Goal: Information Seeking & Learning: Learn about a topic

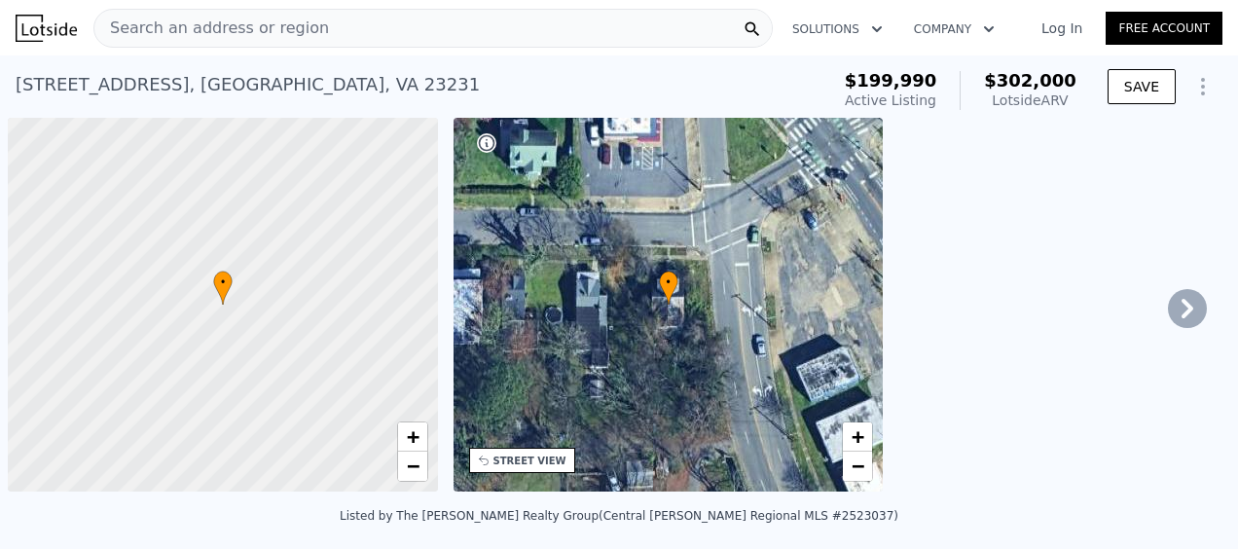
scroll to position [0, 8]
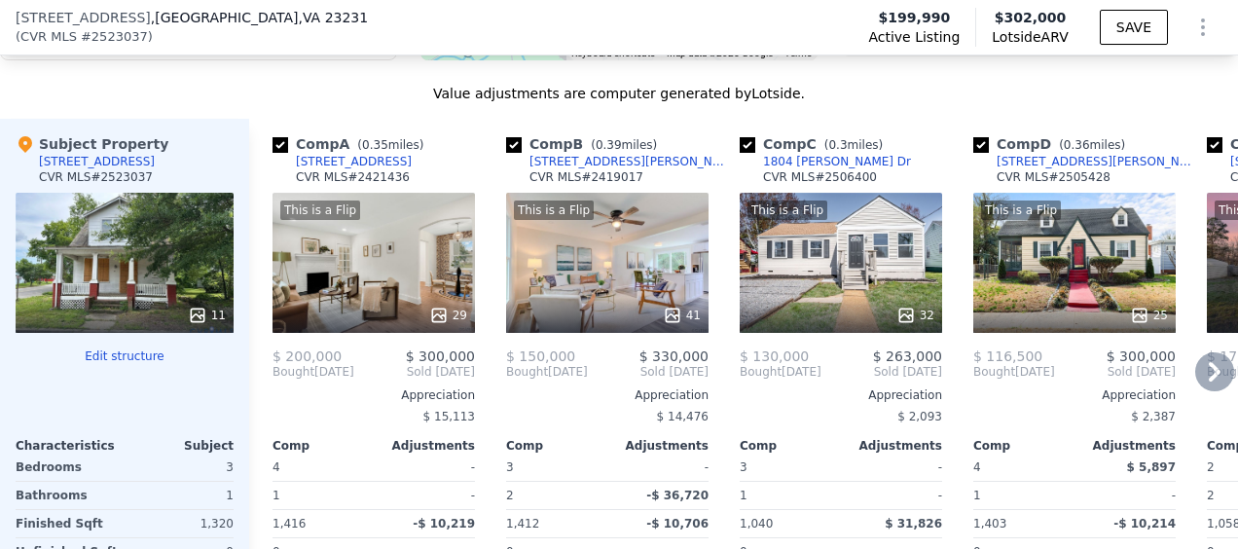
scroll to position [2134, 0]
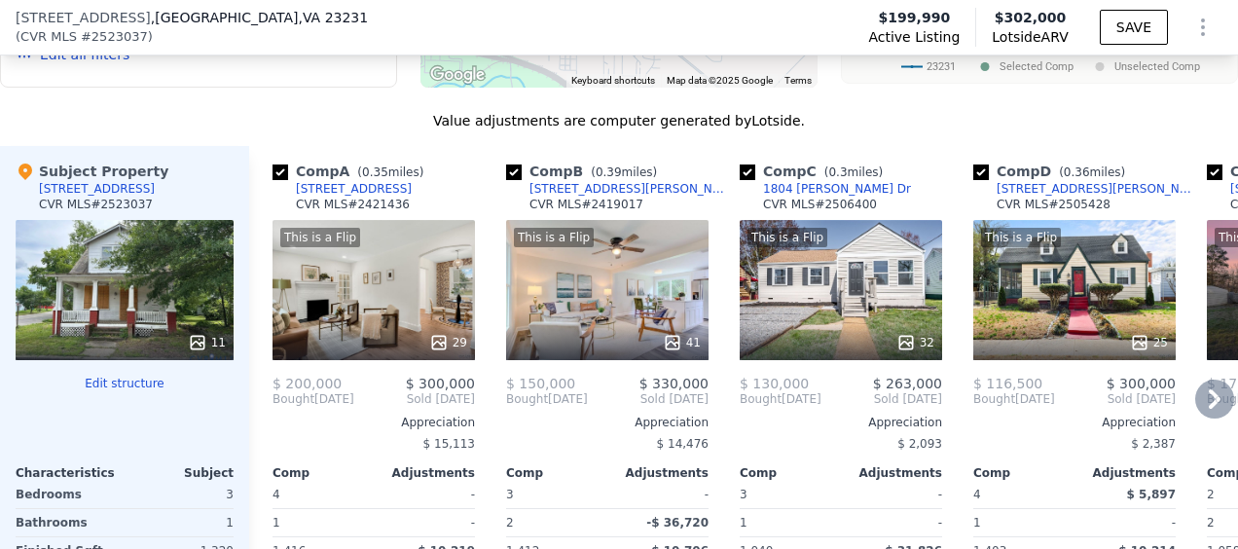
click at [672, 344] on icon at bounding box center [672, 342] width 13 height 13
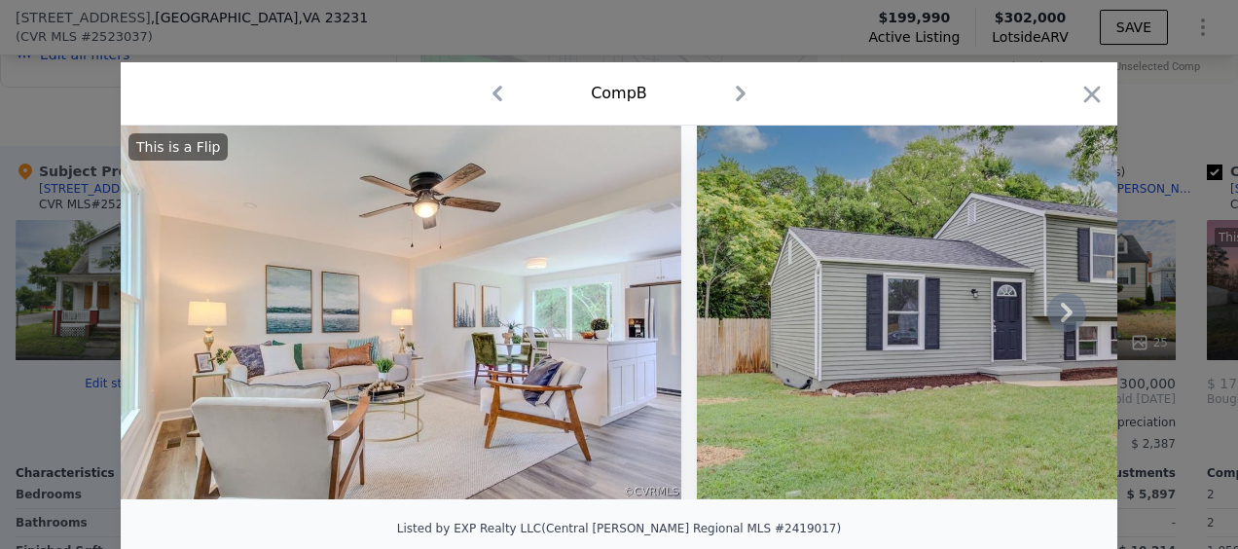
click at [1059, 313] on icon at bounding box center [1067, 312] width 39 height 39
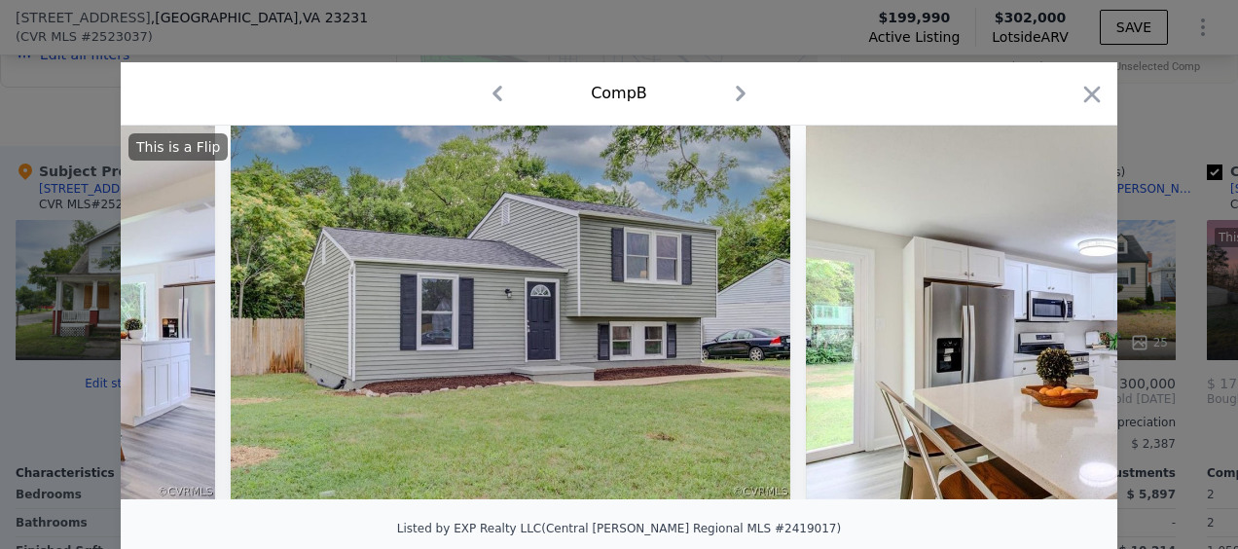
scroll to position [0, 467]
click at [1059, 313] on div "This is a Flip" at bounding box center [619, 313] width 997 height 374
click at [1061, 313] on icon at bounding box center [1067, 312] width 12 height 19
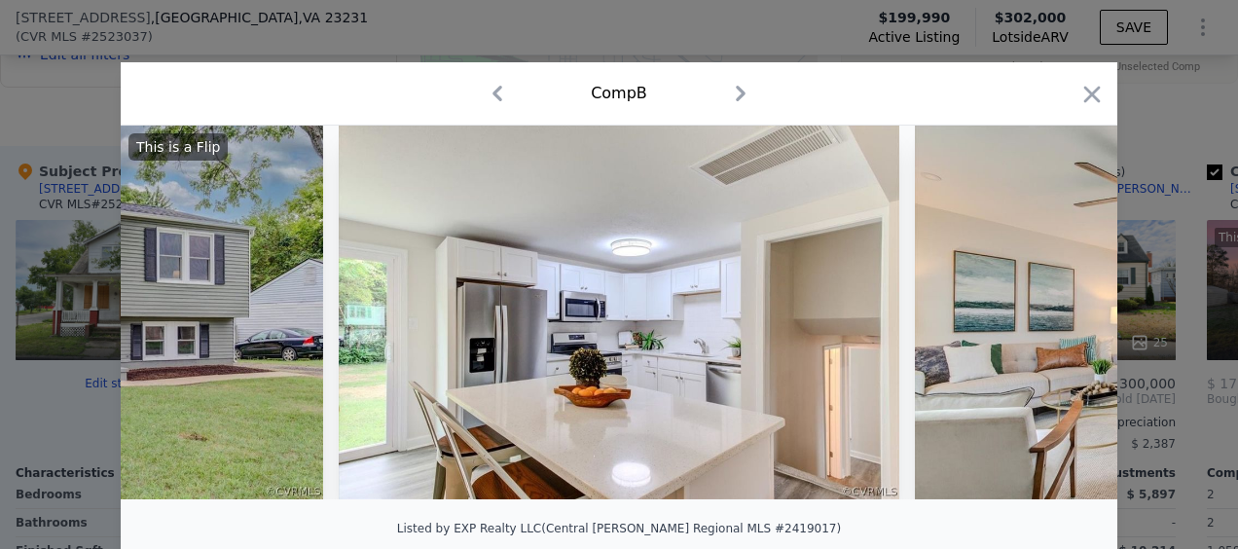
scroll to position [0, 935]
click at [1059, 313] on div "This is a Flip" at bounding box center [619, 313] width 997 height 374
click at [1061, 313] on icon at bounding box center [1067, 312] width 12 height 19
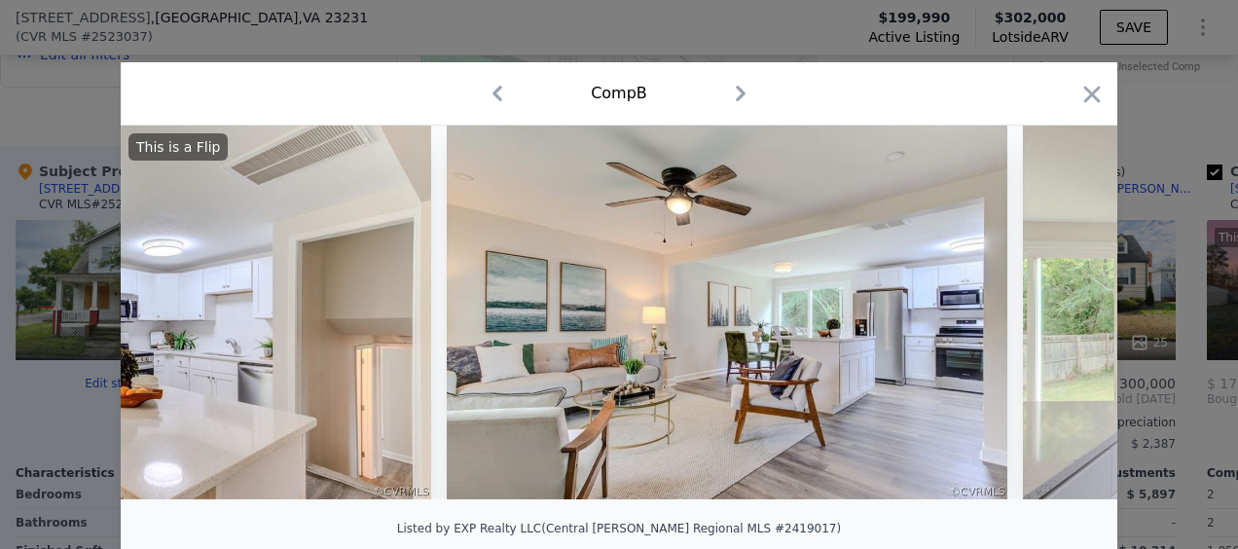
click at [1061, 313] on icon at bounding box center [1067, 312] width 12 height 19
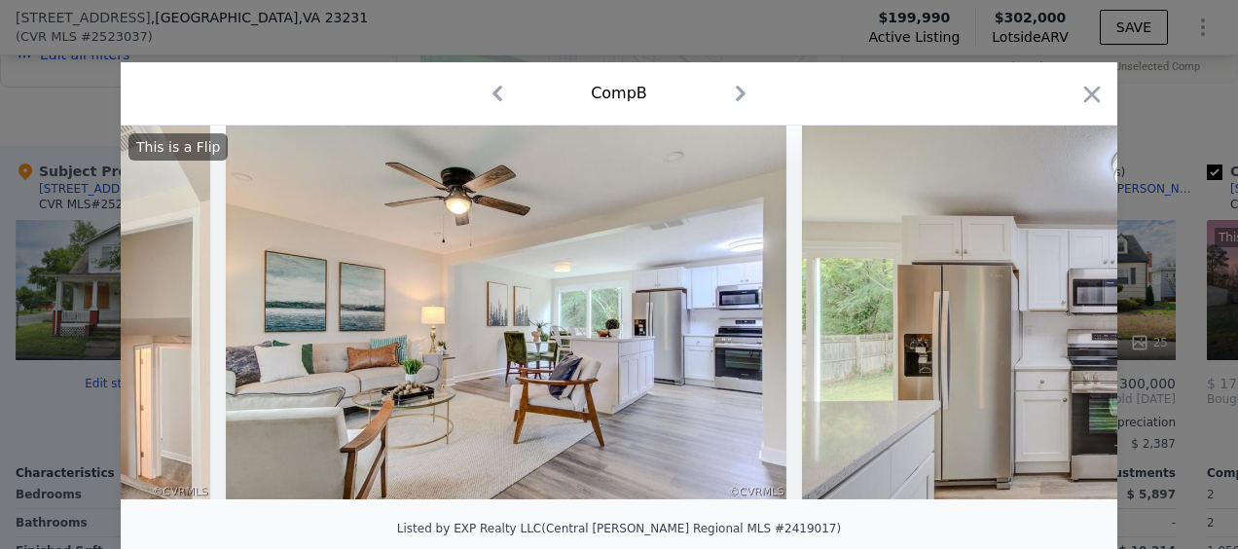
scroll to position [0, 1869]
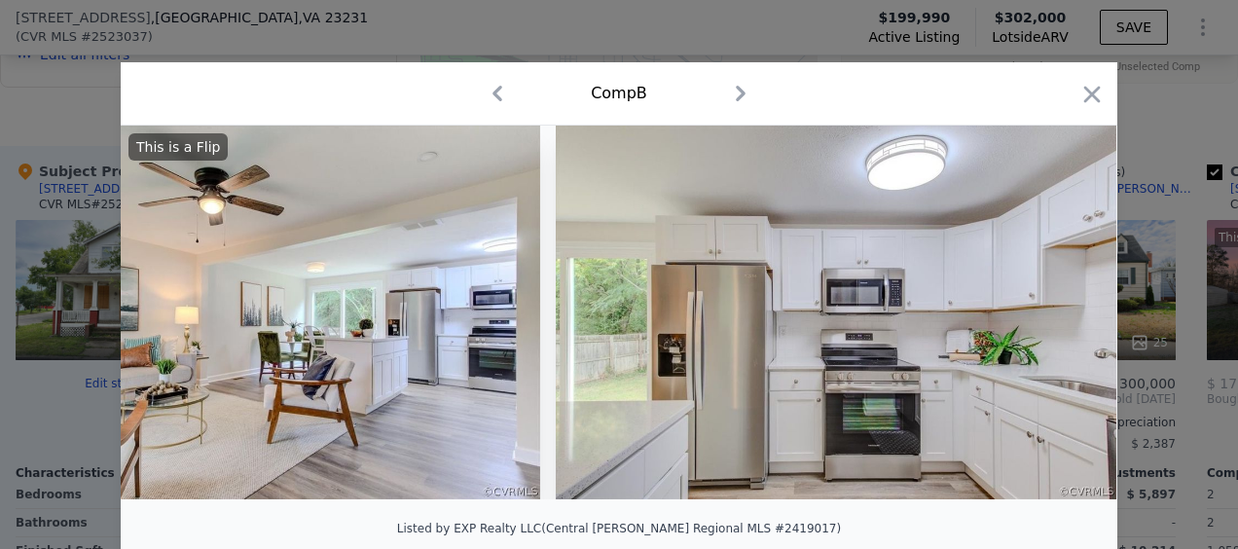
click at [1058, 313] on img at bounding box center [836, 313] width 561 height 374
drag, startPoint x: 1091, startPoint y: 102, endPoint x: 1075, endPoint y: 125, distance: 27.8
click at [1091, 103] on icon "button" at bounding box center [1092, 94] width 27 height 27
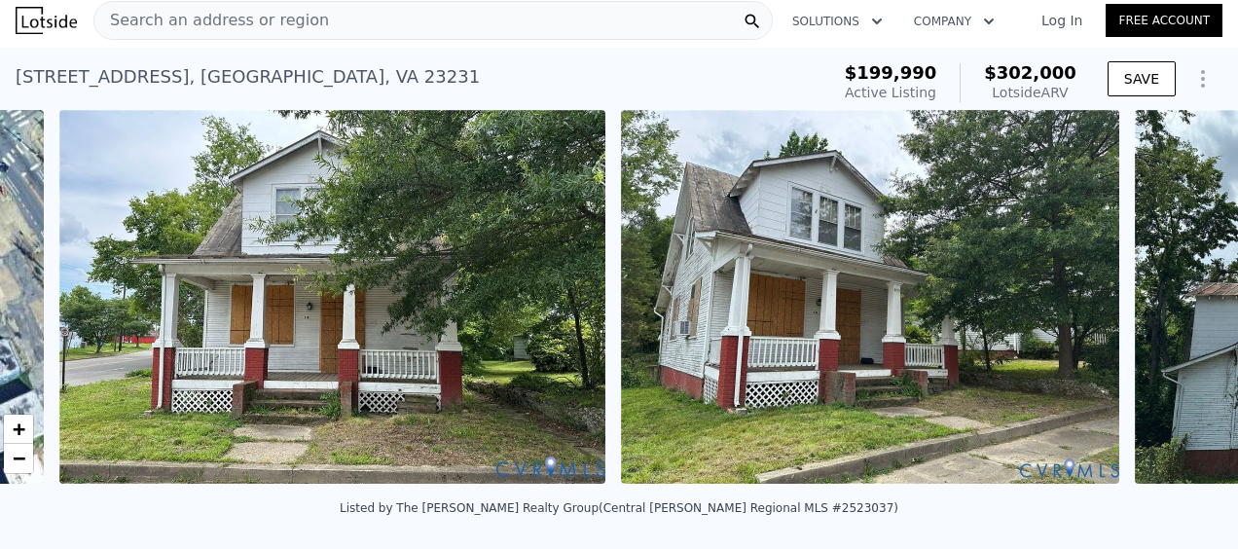
scroll to position [0, 891]
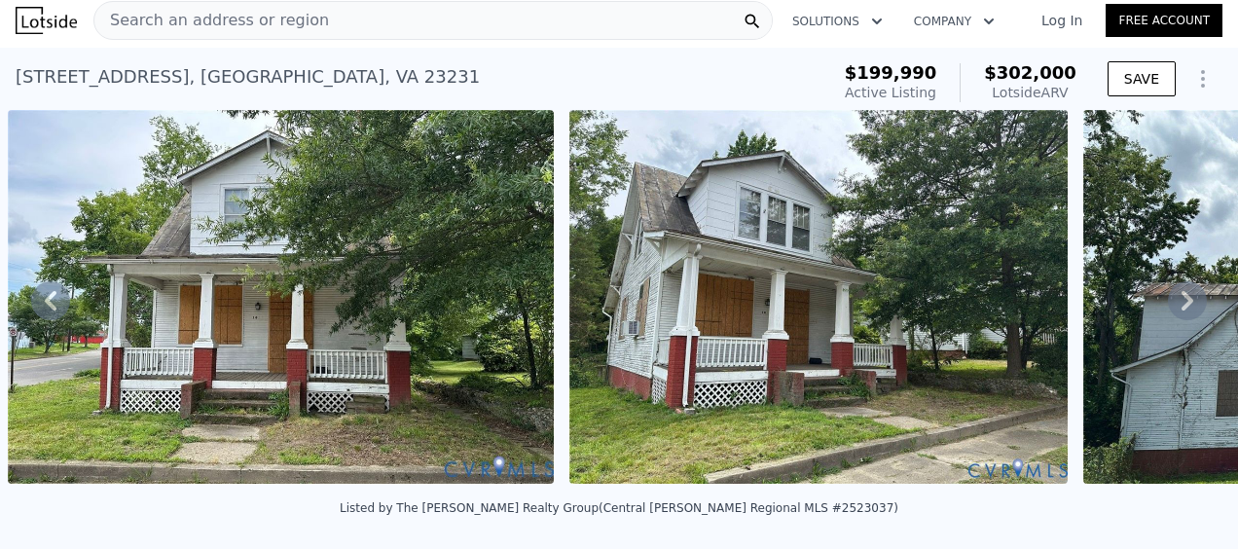
click at [1177, 309] on icon at bounding box center [1187, 300] width 39 height 39
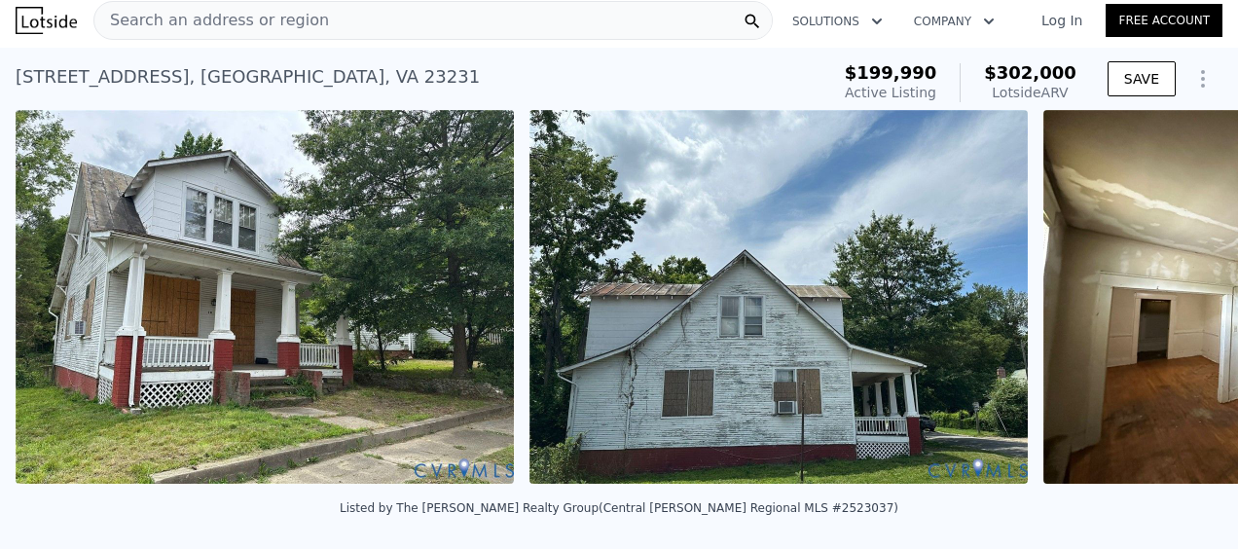
scroll to position [0, 1453]
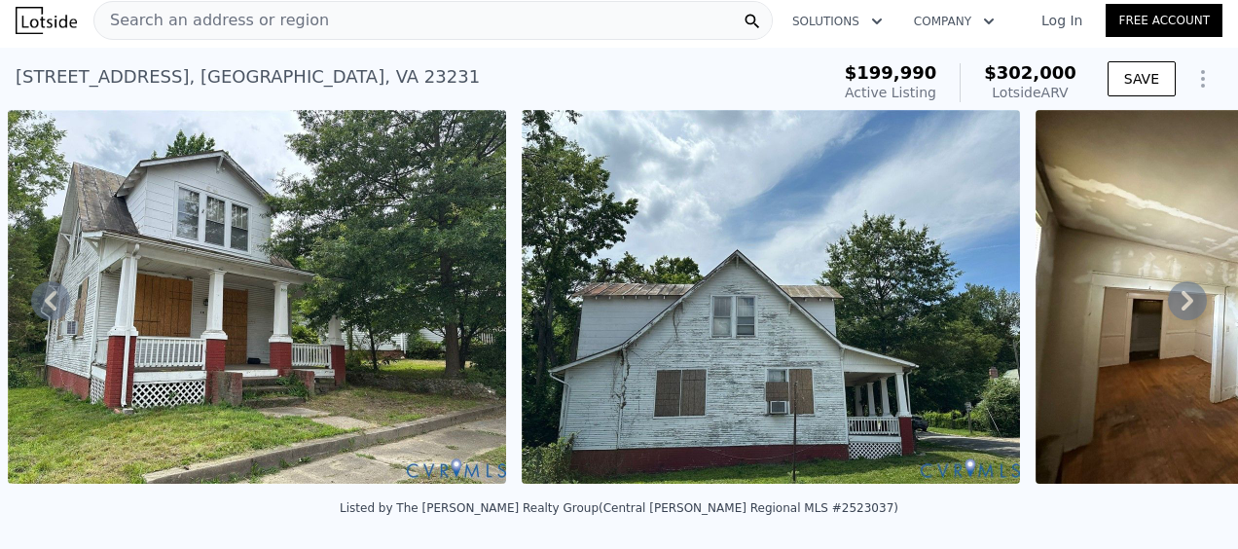
click at [1181, 310] on icon at bounding box center [1187, 300] width 39 height 39
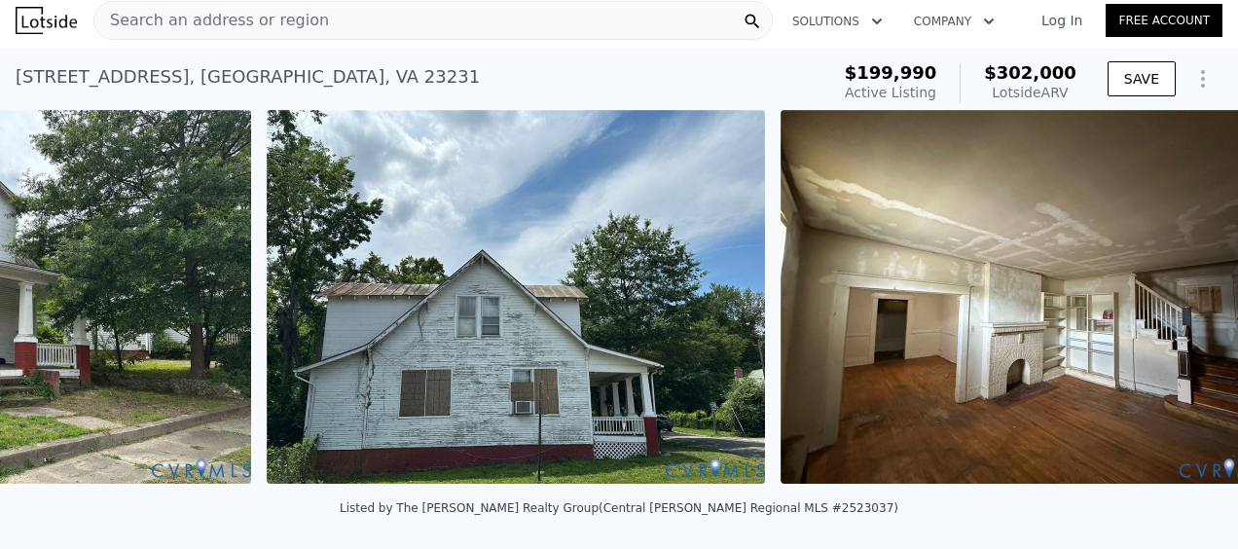
scroll to position [0, 1967]
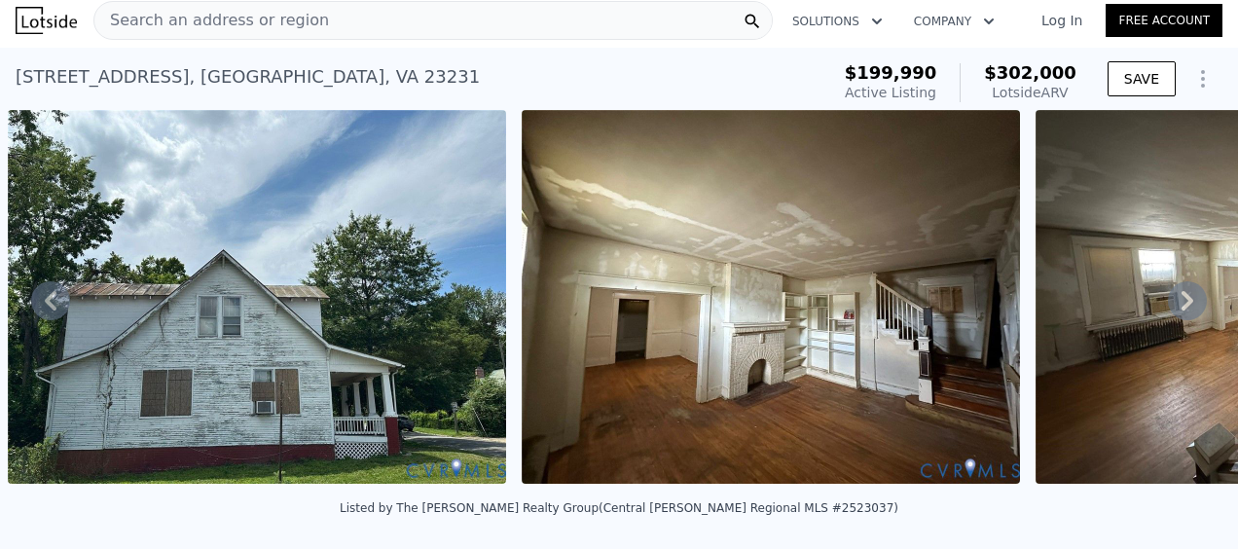
click at [1181, 310] on icon at bounding box center [1187, 300] width 39 height 39
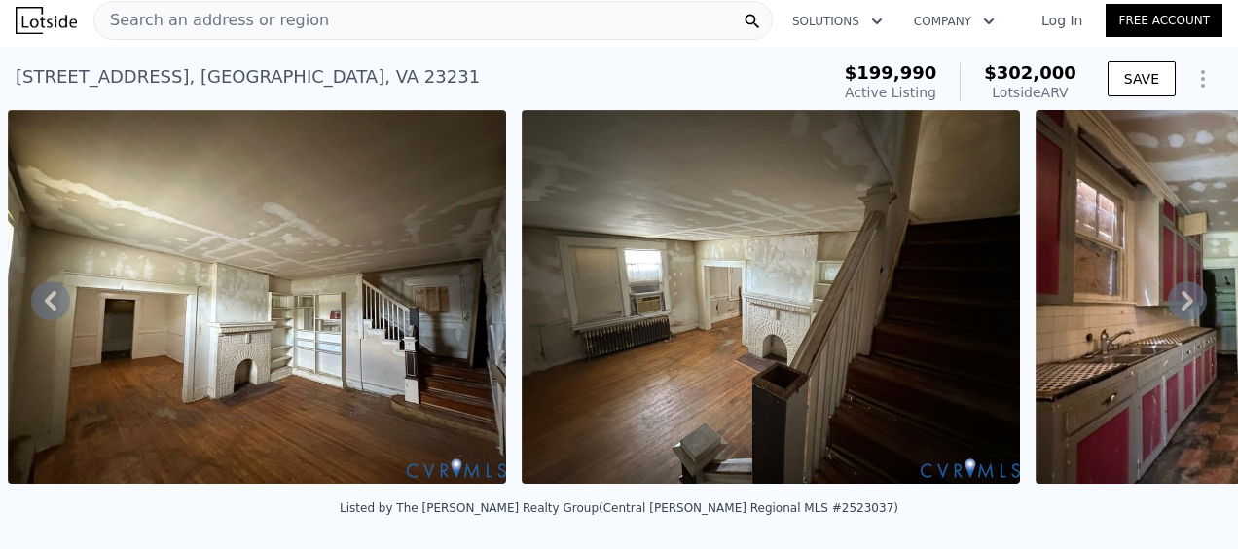
click at [1181, 310] on icon at bounding box center [1187, 300] width 39 height 39
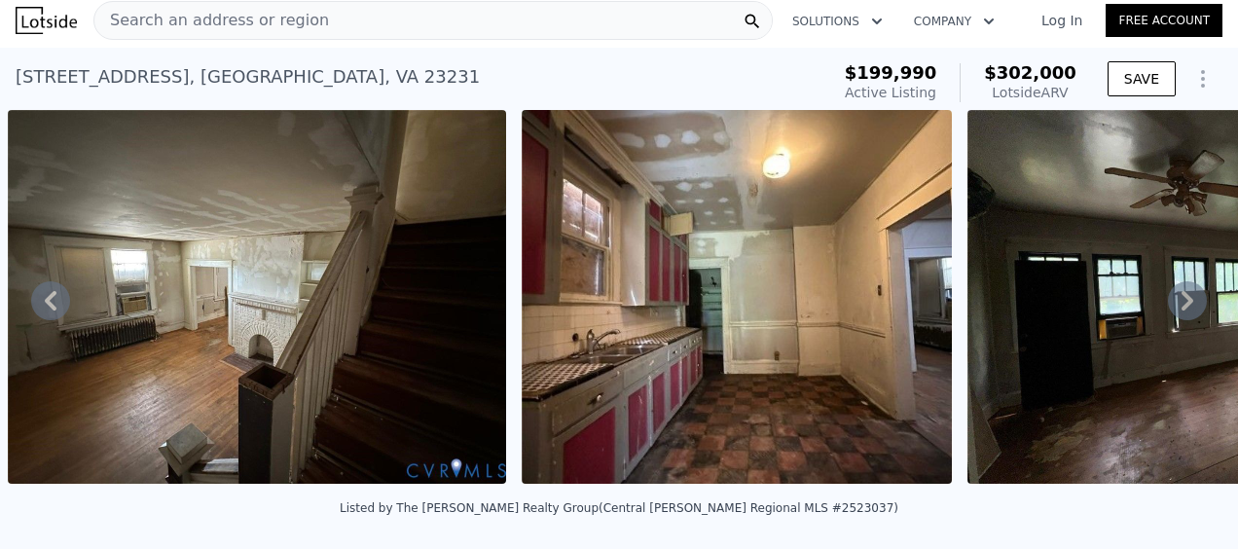
click at [1181, 310] on icon at bounding box center [1187, 300] width 39 height 39
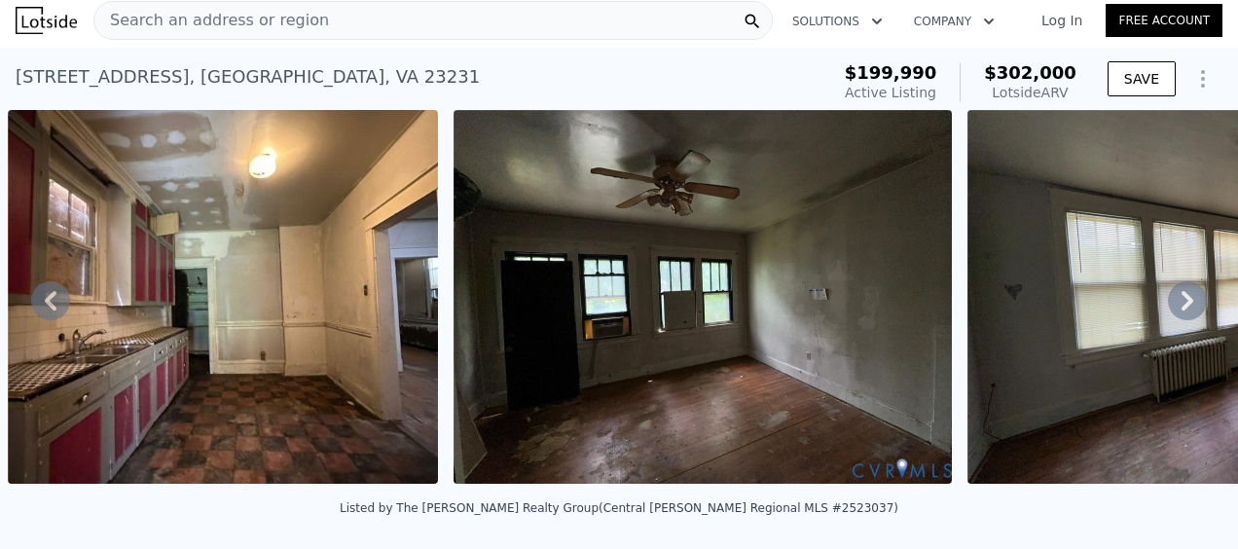
click at [1181, 310] on icon at bounding box center [1187, 300] width 39 height 39
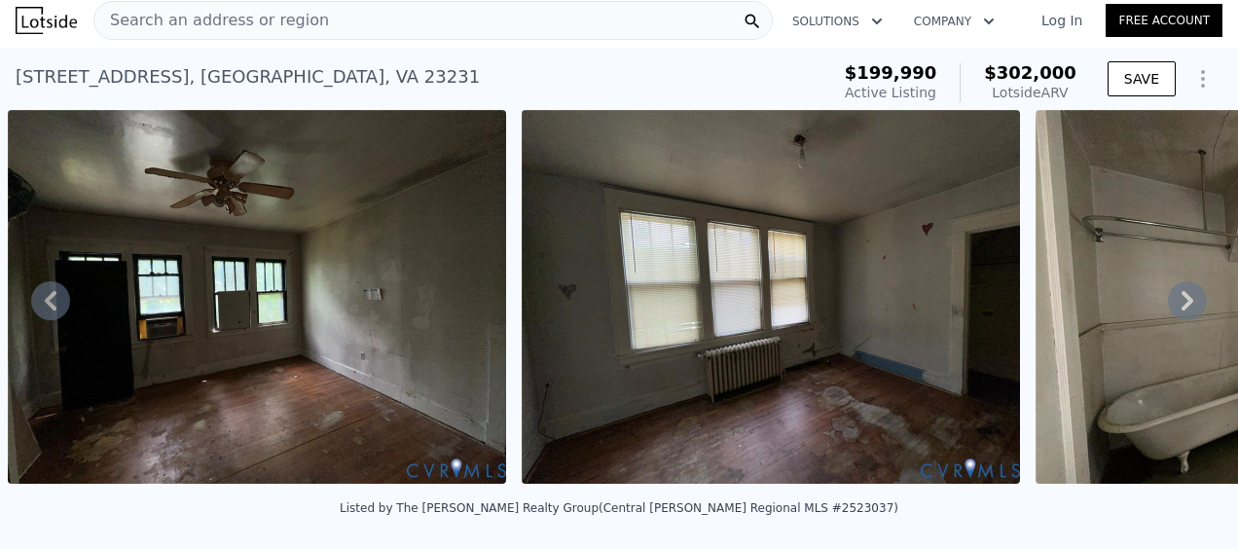
click at [1181, 310] on icon at bounding box center [1187, 300] width 39 height 39
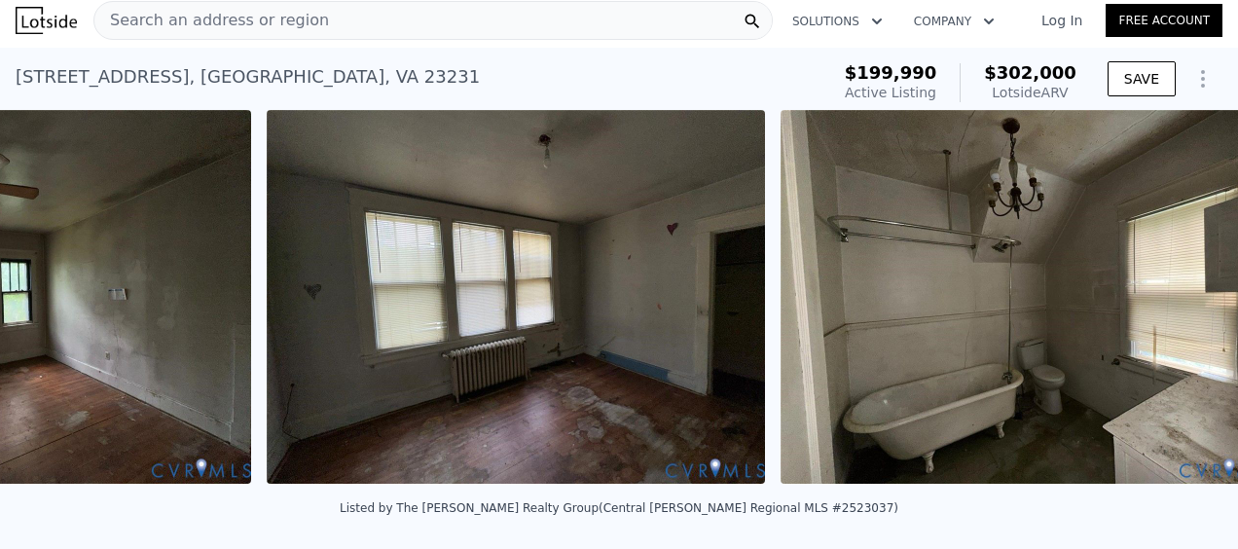
scroll to position [0, 4469]
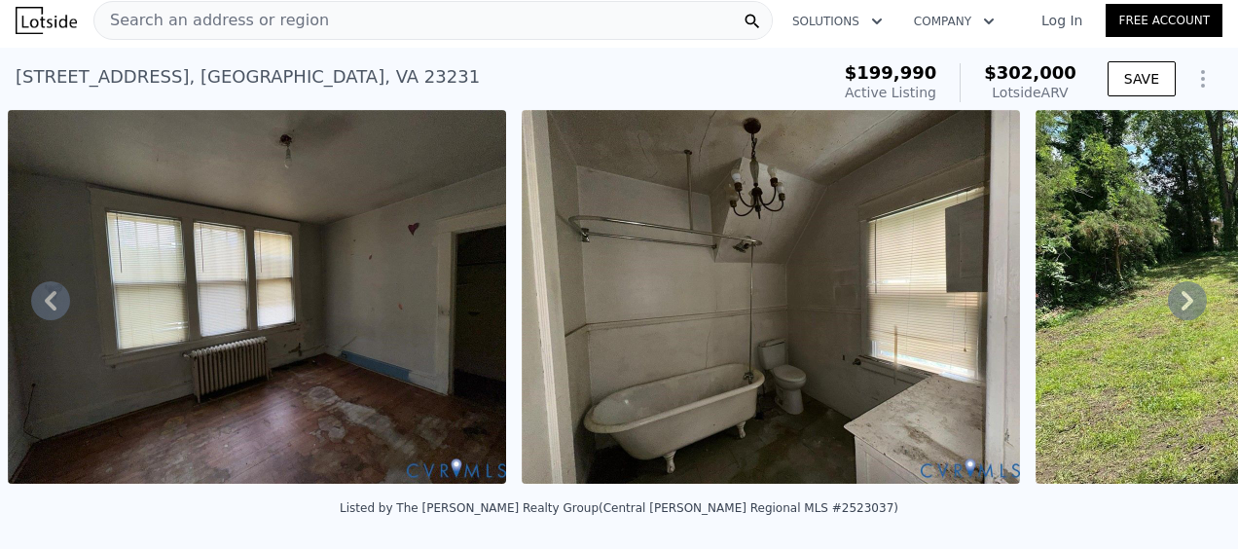
click at [1181, 310] on icon at bounding box center [1187, 300] width 39 height 39
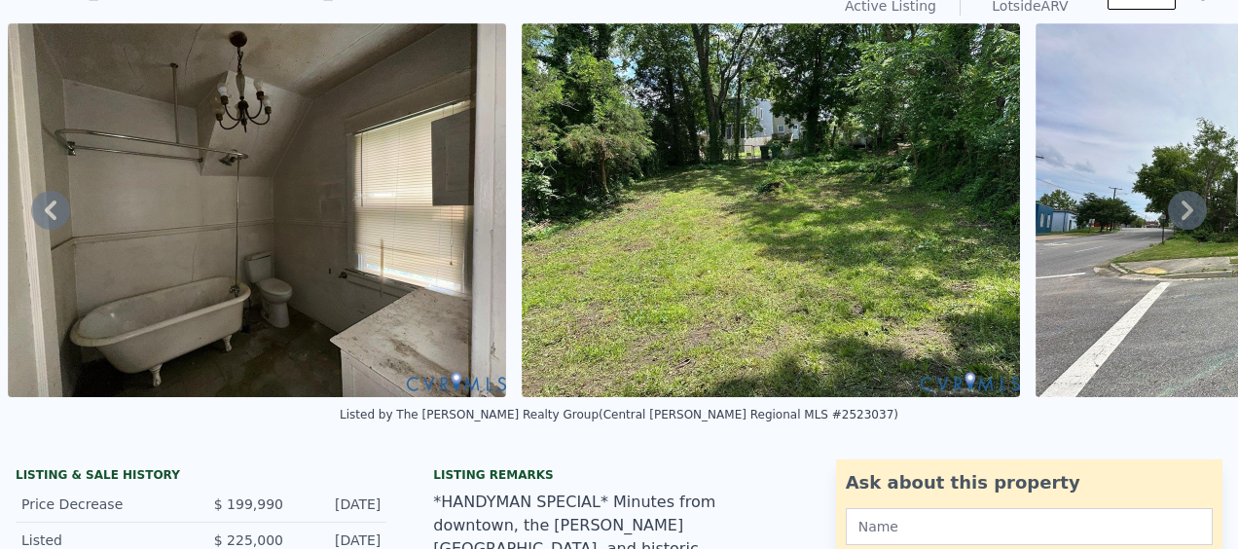
scroll to position [7, 0]
